Goal: Information Seeking & Learning: Learn about a topic

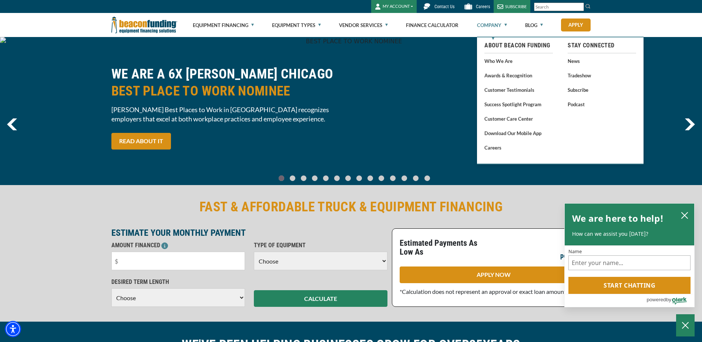
click at [488, 24] on link "Company" at bounding box center [492, 25] width 30 height 24
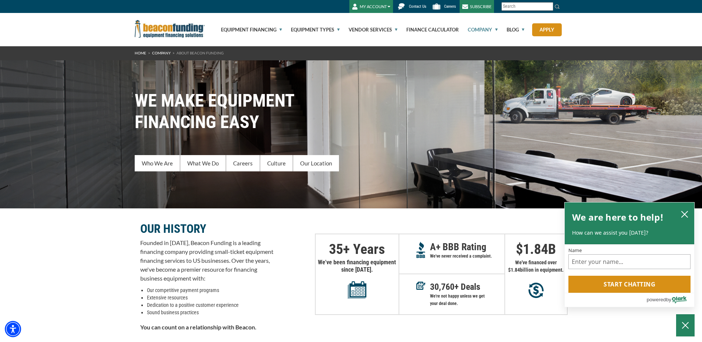
click at [481, 31] on link "Company" at bounding box center [478, 29] width 38 height 33
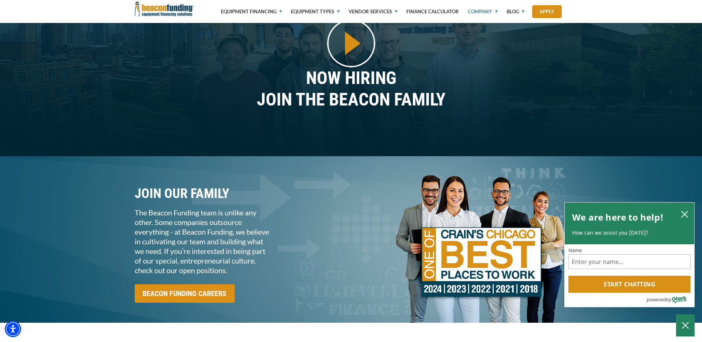
scroll to position [592, 0]
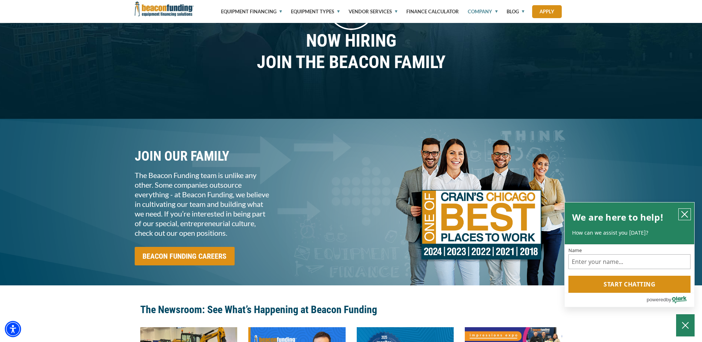
click at [682, 213] on icon "close chatbox" at bounding box center [683, 213] width 7 height 7
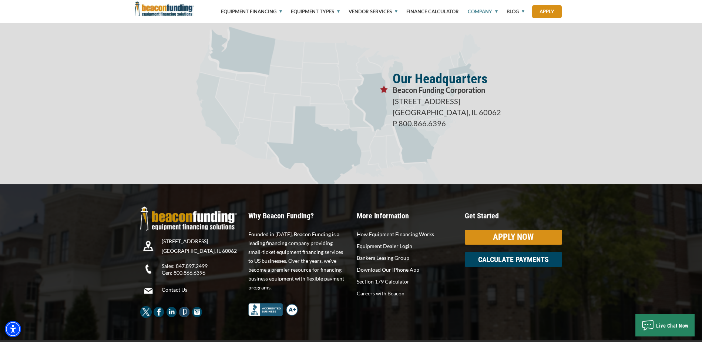
scroll to position [1303, 0]
